Goal: Transaction & Acquisition: Obtain resource

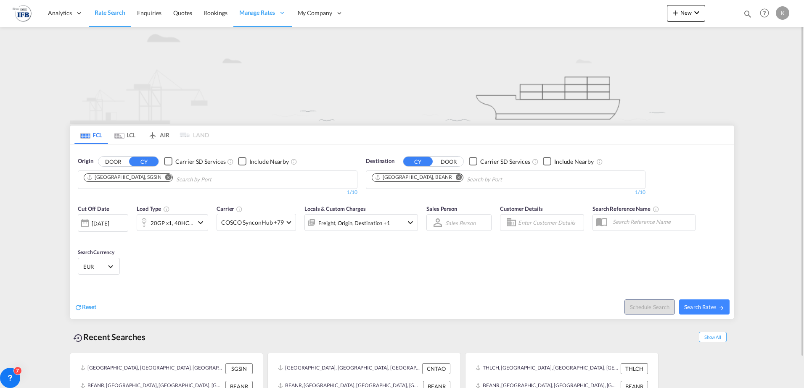
click at [165, 179] on md-icon "Remove" at bounding box center [168, 177] width 6 height 6
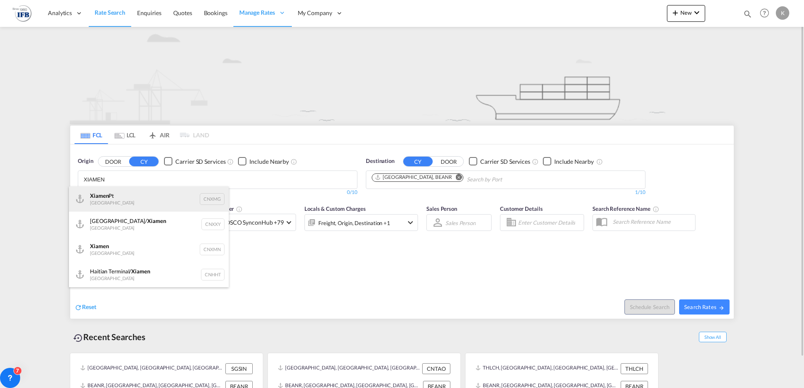
type input "XIAMEN"
click at [116, 195] on div "Xiamen Pt China CNXMG" at bounding box center [149, 199] width 160 height 25
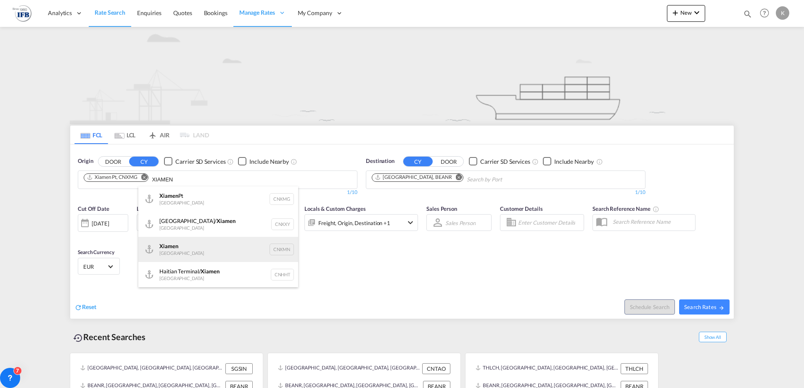
type input "XIAMEN"
click at [165, 245] on div "Xiamen [GEOGRAPHIC_DATA] CNXMN" at bounding box center [218, 249] width 160 height 25
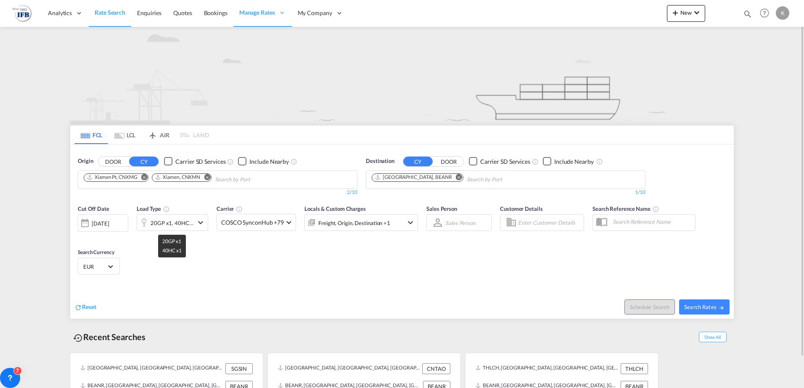
click at [191, 225] on div "20GP x1, 40HC x1" at bounding box center [172, 223] width 43 height 12
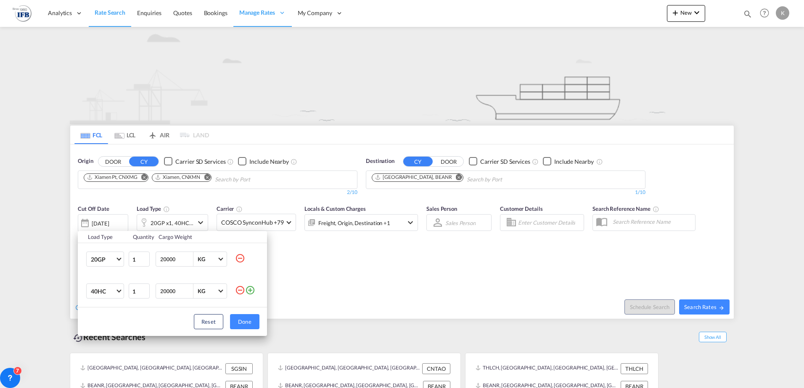
click at [240, 256] on md-icon "icon-minus-circle-outline" at bounding box center [240, 259] width 10 height 10
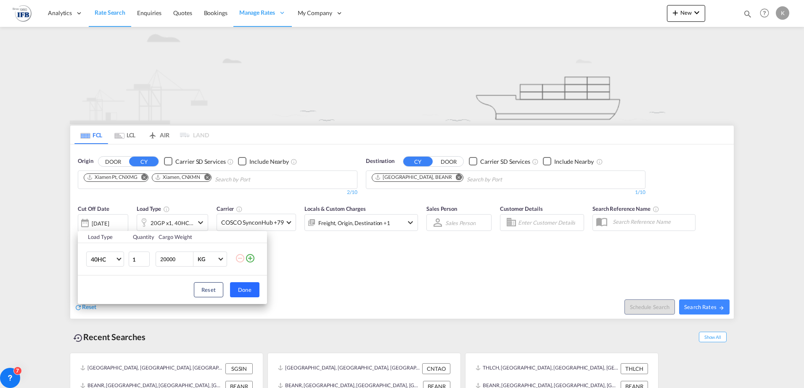
click at [240, 287] on button "Done" at bounding box center [244, 290] width 29 height 15
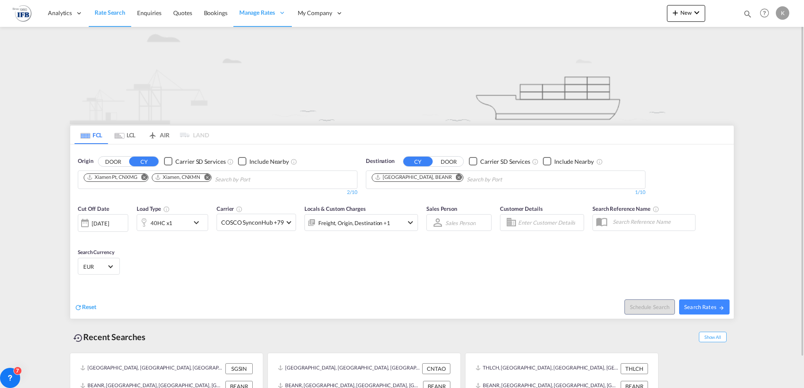
click at [284, 299] on div "Reset" at bounding box center [239, 300] width 330 height 23
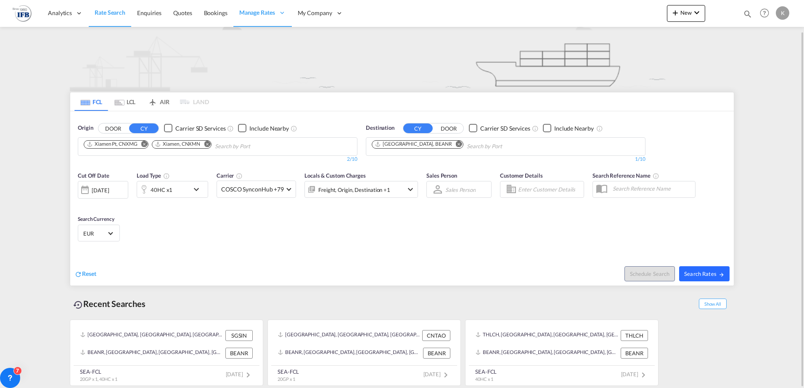
click at [714, 268] on button "Search Rates" at bounding box center [704, 274] width 50 height 15
type input "CNXMG,CNXMN to BEANR / [DATE]"
